Goal: Register for event/course

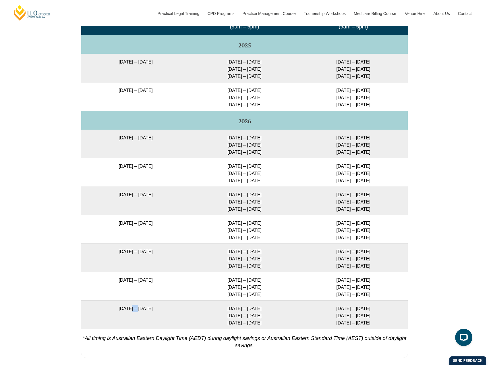
drag, startPoint x: 119, startPoint y: 313, endPoint x: 126, endPoint y: 314, distance: 6.7
click at [125, 314] on td "7 December 2026 – 7 May 2027" at bounding box center [135, 314] width 109 height 28
click at [146, 311] on td "7 December 2026 – 7 May 2027" at bounding box center [135, 314] width 109 height 28
drag, startPoint x: 136, startPoint y: 308, endPoint x: 100, endPoint y: 308, distance: 36.2
click at [100, 308] on td "7 December 2026 – 7 May 2027" at bounding box center [135, 314] width 109 height 28
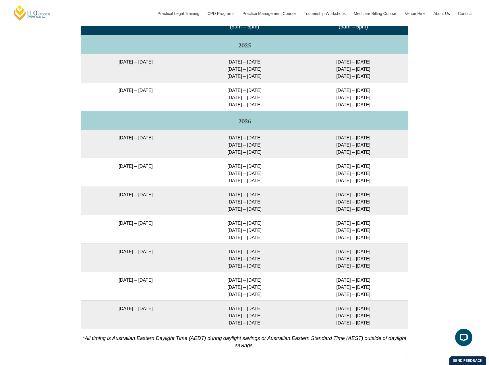
click at [140, 310] on td "7 December 2026 – 7 May 2027" at bounding box center [135, 314] width 109 height 28
drag, startPoint x: 139, startPoint y: 310, endPoint x: 129, endPoint y: 310, distance: 9.8
click at [129, 310] on td "7 December 2026 – 7 May 2027" at bounding box center [135, 314] width 109 height 28
click at [126, 309] on td "7 December 2026 – 7 May 2027" at bounding box center [135, 314] width 109 height 28
drag, startPoint x: 112, startPoint y: 282, endPoint x: 188, endPoint y: 282, distance: 75.8
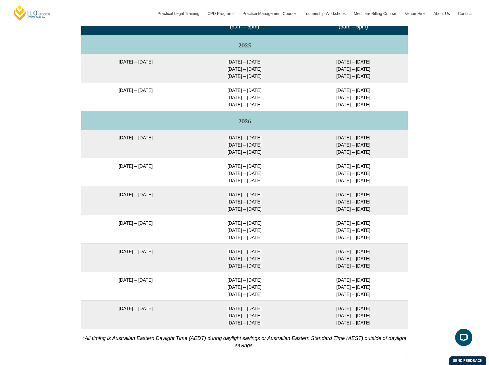
click at [186, 282] on td "21 September 2026 – 19 February 2027" at bounding box center [135, 286] width 109 height 28
click at [134, 278] on td "21 September 2026 – 19 February 2027" at bounding box center [135, 286] width 109 height 28
drag, startPoint x: 132, startPoint y: 281, endPoint x: 94, endPoint y: 280, distance: 37.1
click at [94, 282] on td "21 September 2026 – 19 February 2027" at bounding box center [135, 286] width 109 height 28
click at [96, 280] on td "21 September 2026 – 19 February 2027" at bounding box center [135, 286] width 109 height 28
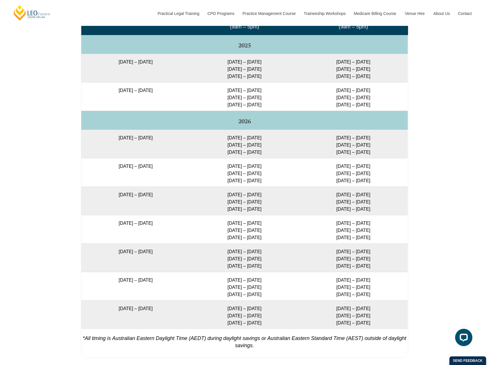
click at [108, 284] on td "21 September 2026 – 19 February 2027" at bounding box center [135, 286] width 109 height 28
click at [151, 300] on td "21 September 2026 – 19 February 2027" at bounding box center [135, 286] width 109 height 28
click at [153, 306] on td "7 December 2026 – 7 May 2027" at bounding box center [135, 314] width 109 height 28
drag, startPoint x: 155, startPoint y: 309, endPoint x: 135, endPoint y: 309, distance: 20.1
click at [134, 309] on td "7 December 2026 – 7 May 2027" at bounding box center [135, 314] width 109 height 28
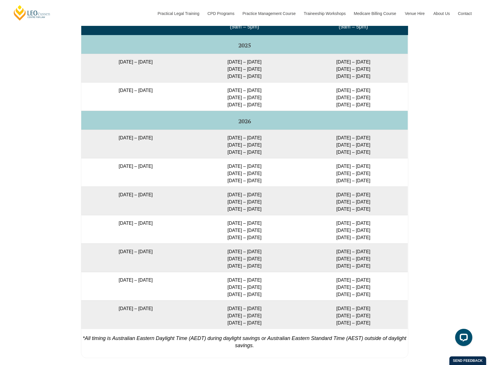
click at [136, 308] on td "7 December 2026 – 7 May 2027" at bounding box center [135, 314] width 109 height 28
click at [433, 200] on div "Full Time Part Time Full Time Immersive Attendance Dates Program Dates Blended …" at bounding box center [244, 169] width 489 height 395
